Goal: Information Seeking & Learning: Learn about a topic

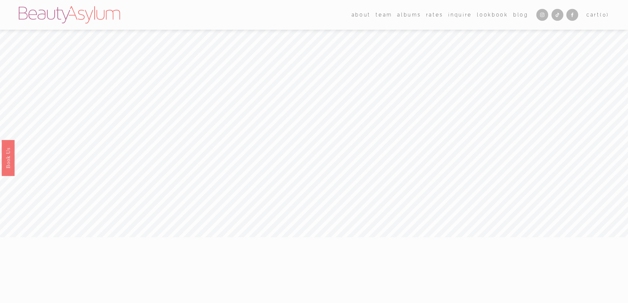
scroll to position [3, 0]
click at [428, 12] on link "Rates" at bounding box center [434, 12] width 17 height 10
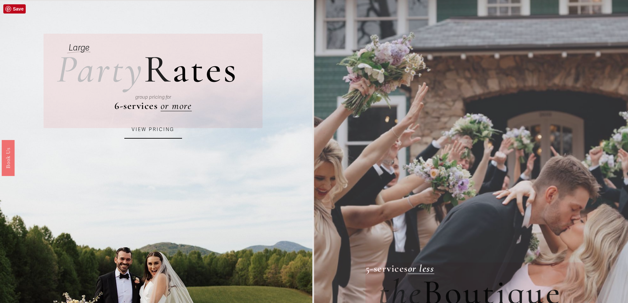
scroll to position [38, 0]
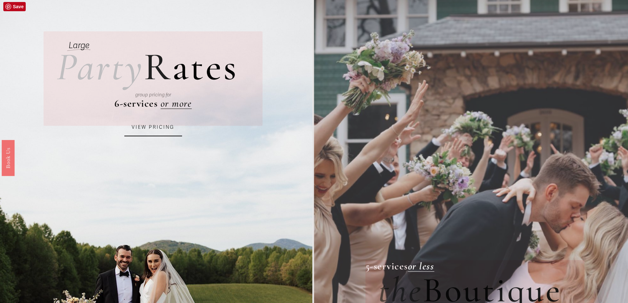
click at [167, 129] on link "VIEW PRICING" at bounding box center [153, 127] width 58 height 18
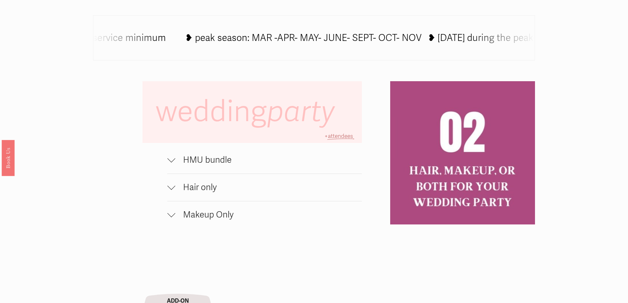
scroll to position [562, 0]
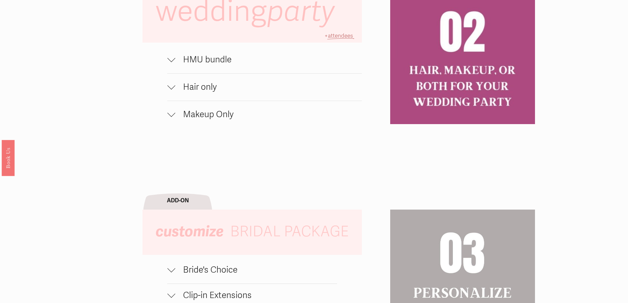
click at [177, 64] on span "HMU bundle" at bounding box center [268, 59] width 186 height 11
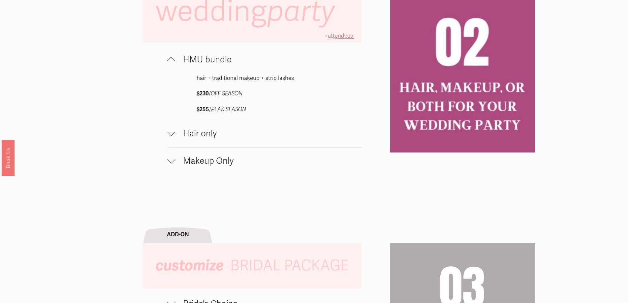
click at [169, 58] on div at bounding box center [171, 61] width 8 height 8
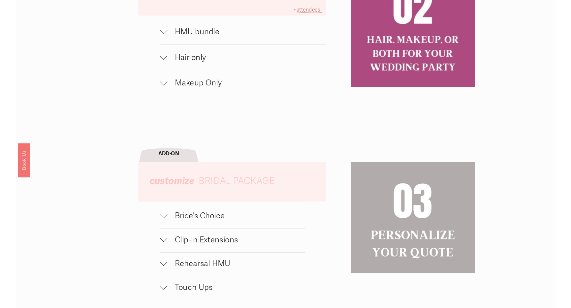
scroll to position [546, 0]
